Goal: Information Seeking & Learning: Learn about a topic

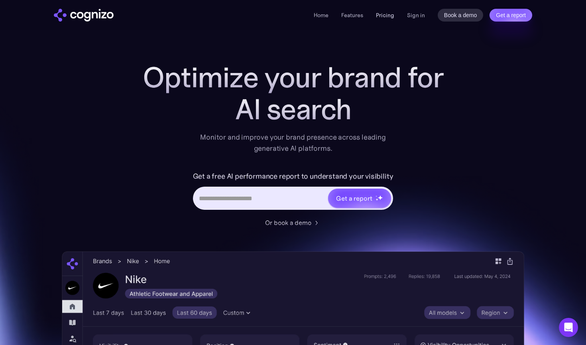
click at [390, 15] on link "Pricing" at bounding box center [385, 15] width 18 height 7
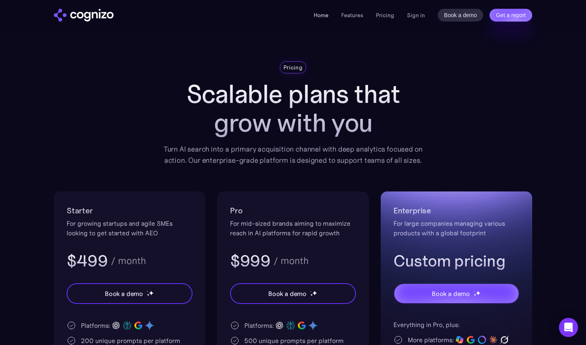
click at [324, 18] on li "Home" at bounding box center [321, 15] width 15 height 10
click at [324, 18] on link "Home" at bounding box center [321, 15] width 15 height 7
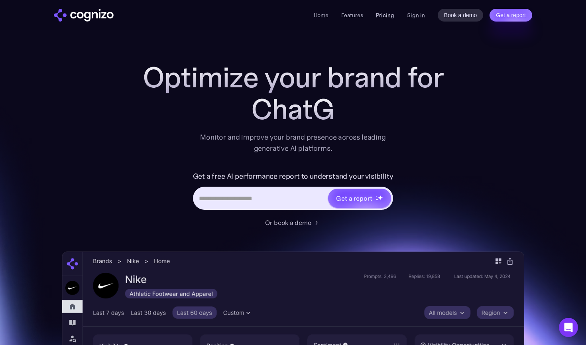
click at [379, 14] on link "Pricing" at bounding box center [385, 15] width 18 height 7
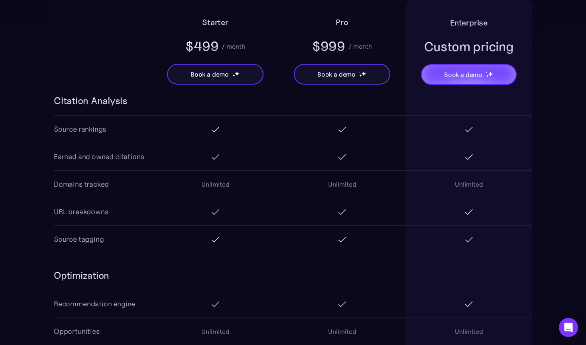
scroll to position [984, 0]
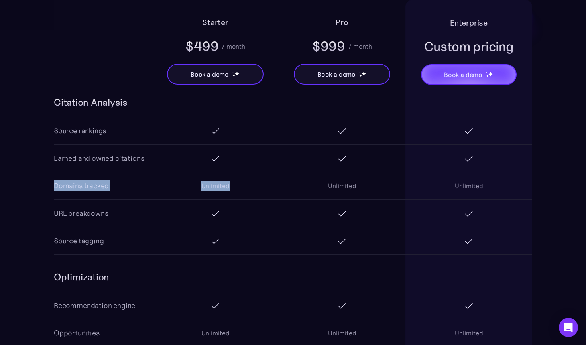
drag, startPoint x: 55, startPoint y: 185, endPoint x: 233, endPoint y: 186, distance: 178.1
click at [233, 186] on div "Domains tracked Unlimited Unlimited Unlimited" at bounding box center [293, 185] width 478 height 27
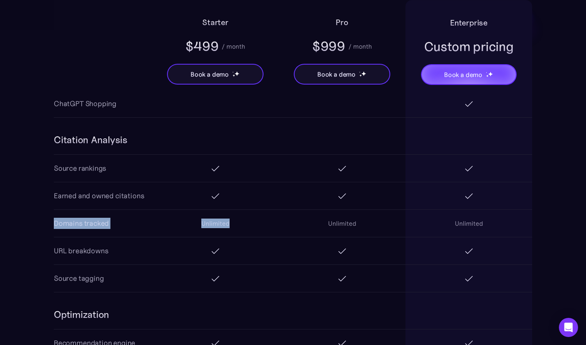
scroll to position [948, 0]
click at [99, 219] on div "Domains tracked" at bounding box center [81, 222] width 55 height 11
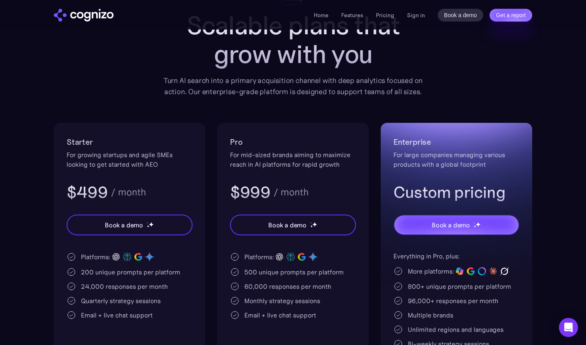
scroll to position [0, 0]
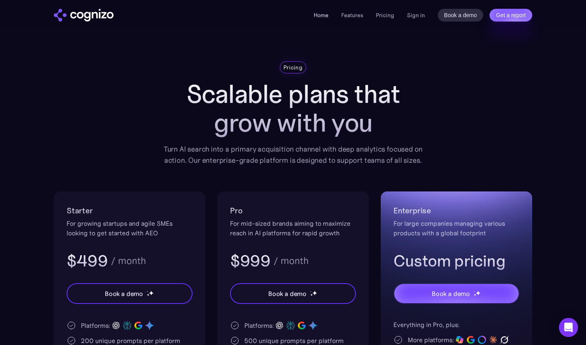
click at [320, 15] on link "Home" at bounding box center [321, 15] width 15 height 7
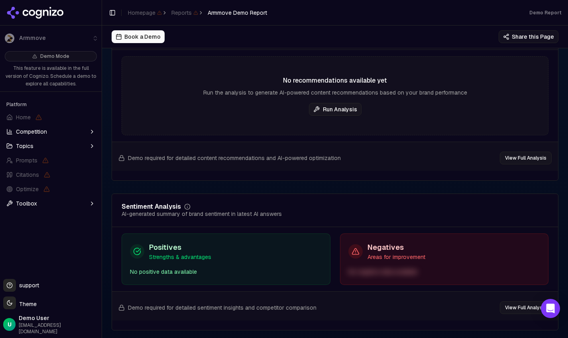
scroll to position [1358, 0]
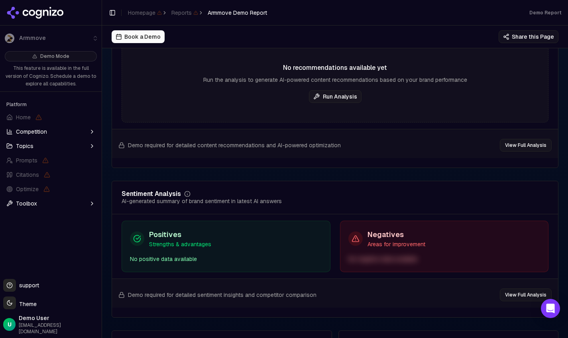
click at [331, 90] on button "Run Analysis" at bounding box center [335, 96] width 53 height 13
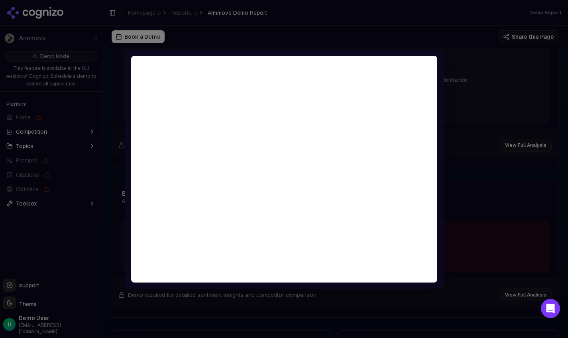
click at [487, 126] on div at bounding box center [284, 169] width 568 height 338
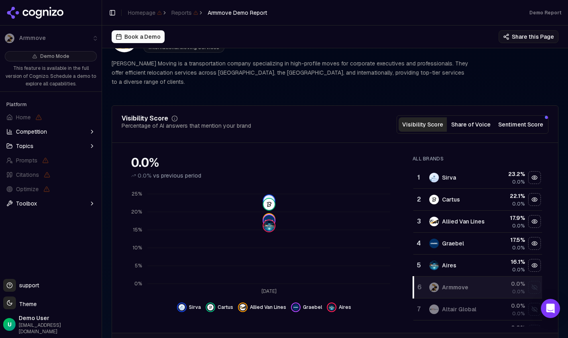
scroll to position [0, 0]
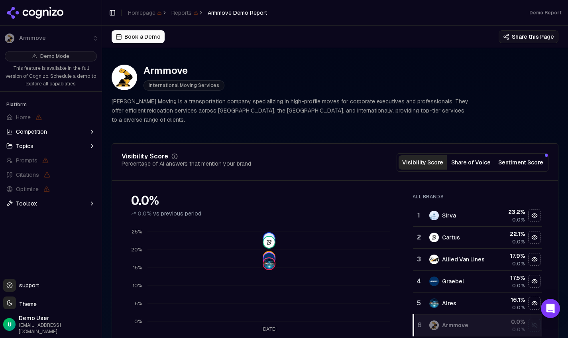
click at [516, 37] on button "Share this Page" at bounding box center [529, 36] width 60 height 13
click at [377, 32] on div "Book a Demo Share this Page" at bounding box center [335, 36] width 447 height 13
click at [472, 155] on button "Share of Voice" at bounding box center [471, 162] width 48 height 14
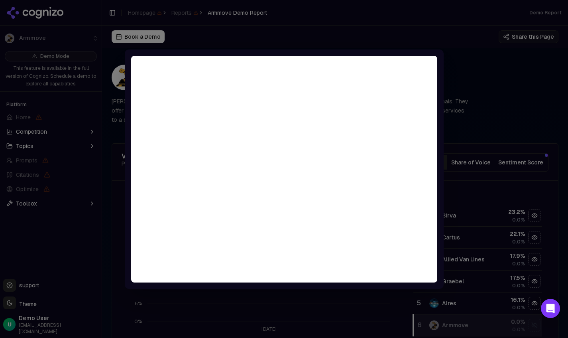
click at [481, 109] on div at bounding box center [284, 169] width 568 height 338
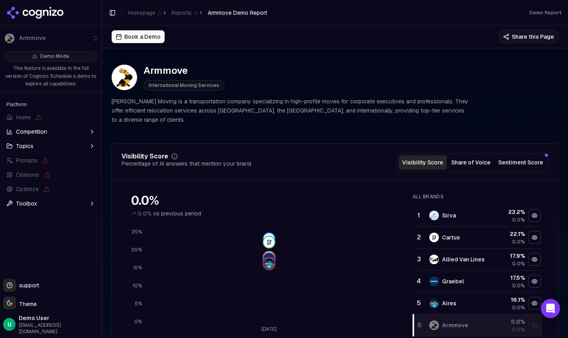
click at [421, 155] on button "Visibility Score" at bounding box center [423, 162] width 48 height 14
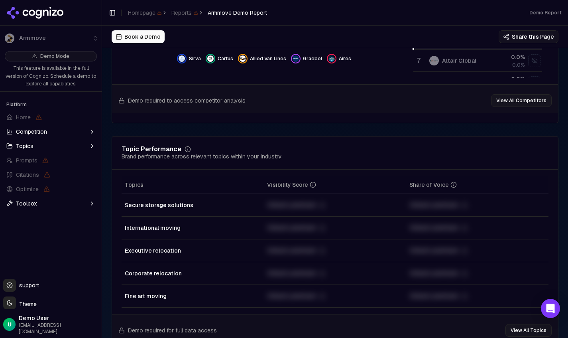
scroll to position [285, 0]
